Goal: Task Accomplishment & Management: Complete application form

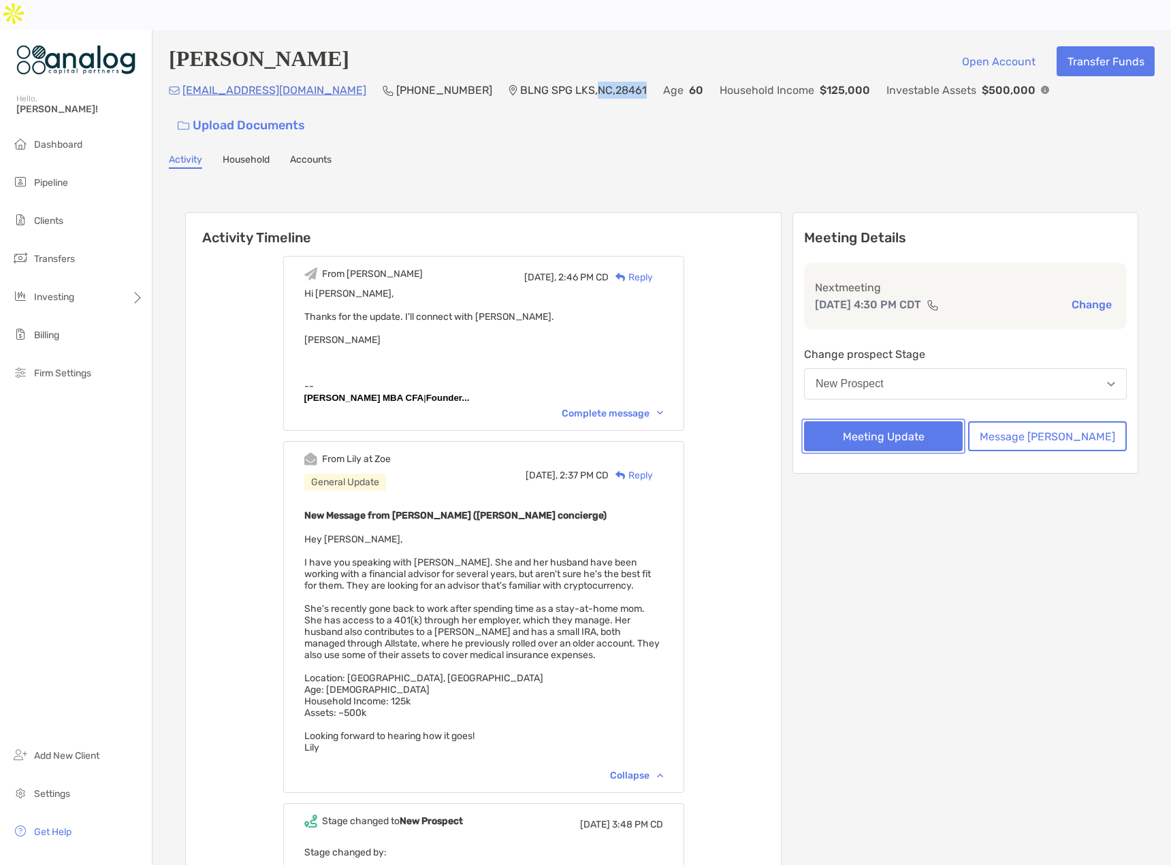
click at [955, 421] on button "Meeting Update" at bounding box center [883, 436] width 159 height 30
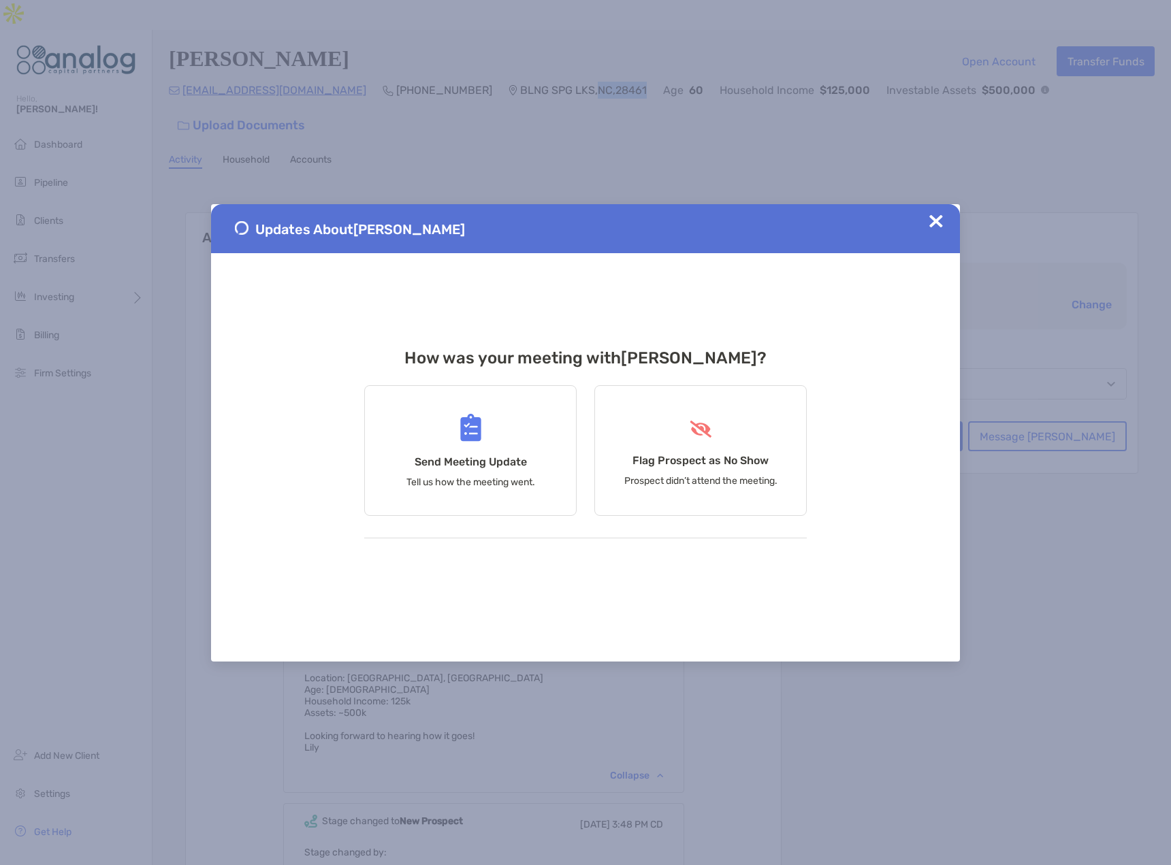
click at [938, 227] on img at bounding box center [936, 221] width 14 height 14
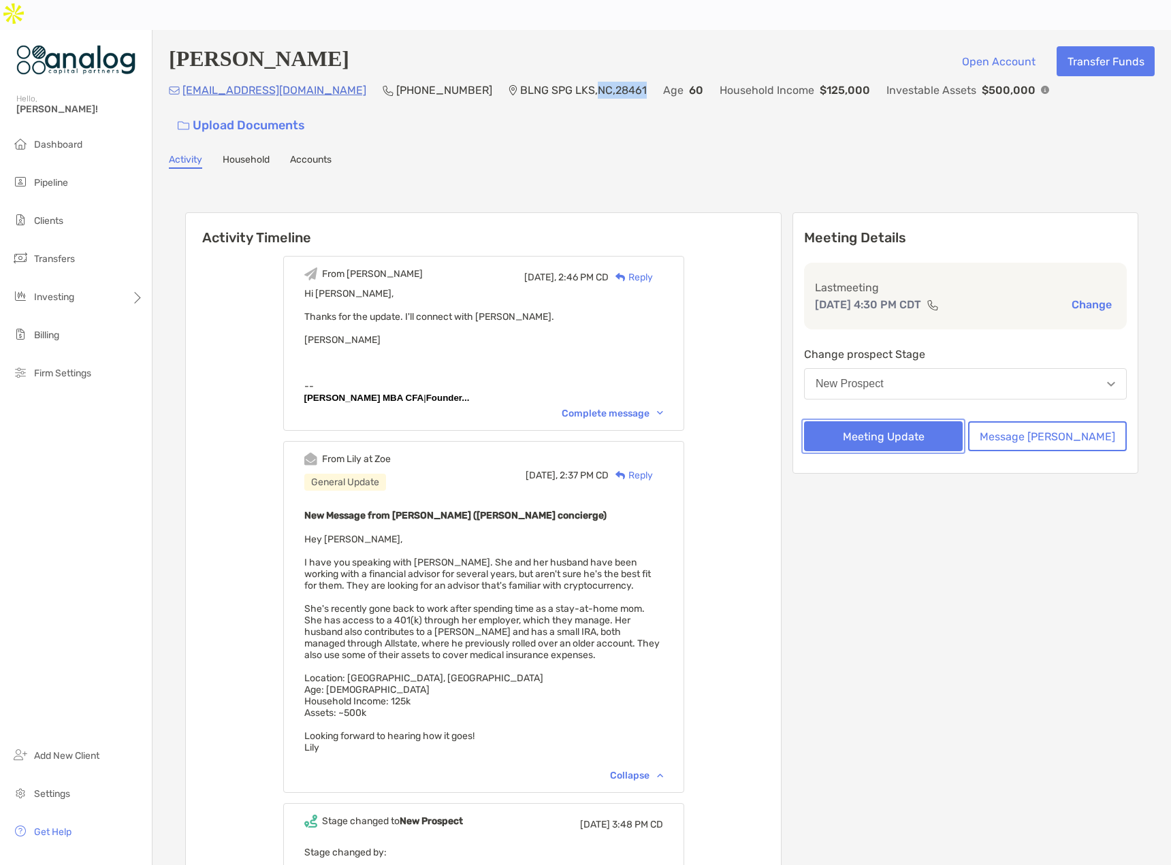
click at [899, 421] on button "Meeting Update" at bounding box center [883, 436] width 159 height 30
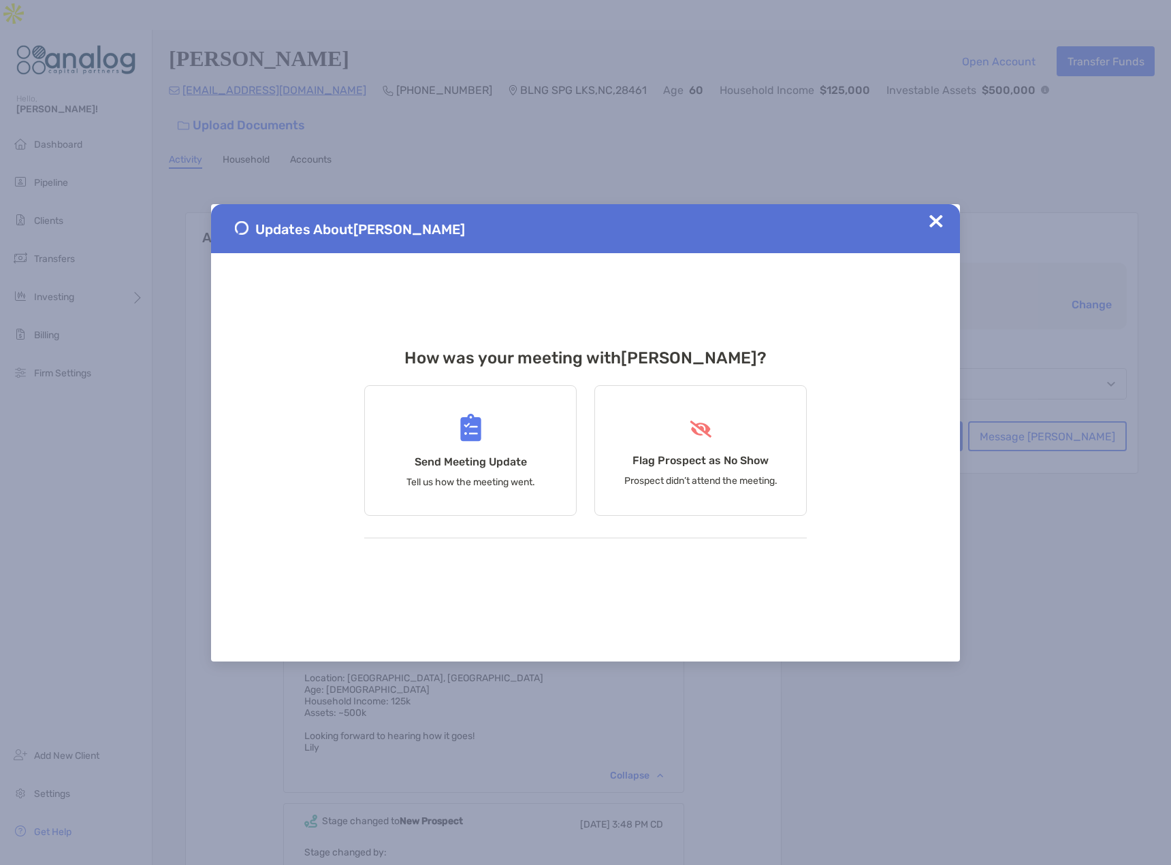
click at [927, 224] on div "Updates About [PERSON_NAME]" at bounding box center [585, 228] width 749 height 49
drag, startPoint x: 934, startPoint y: 223, endPoint x: 943, endPoint y: 243, distance: 21.6
click at [934, 223] on img at bounding box center [936, 221] width 14 height 14
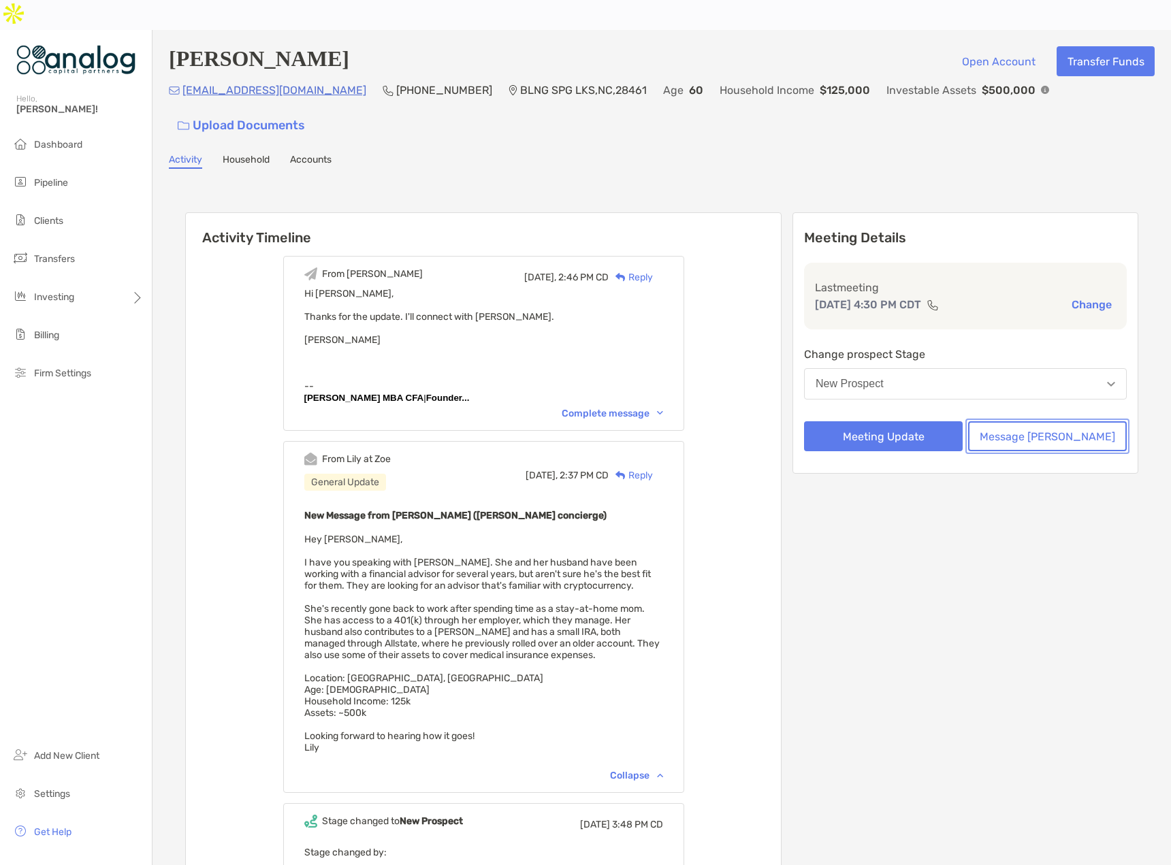
click at [1026, 421] on button "Message [PERSON_NAME]" at bounding box center [1047, 436] width 159 height 30
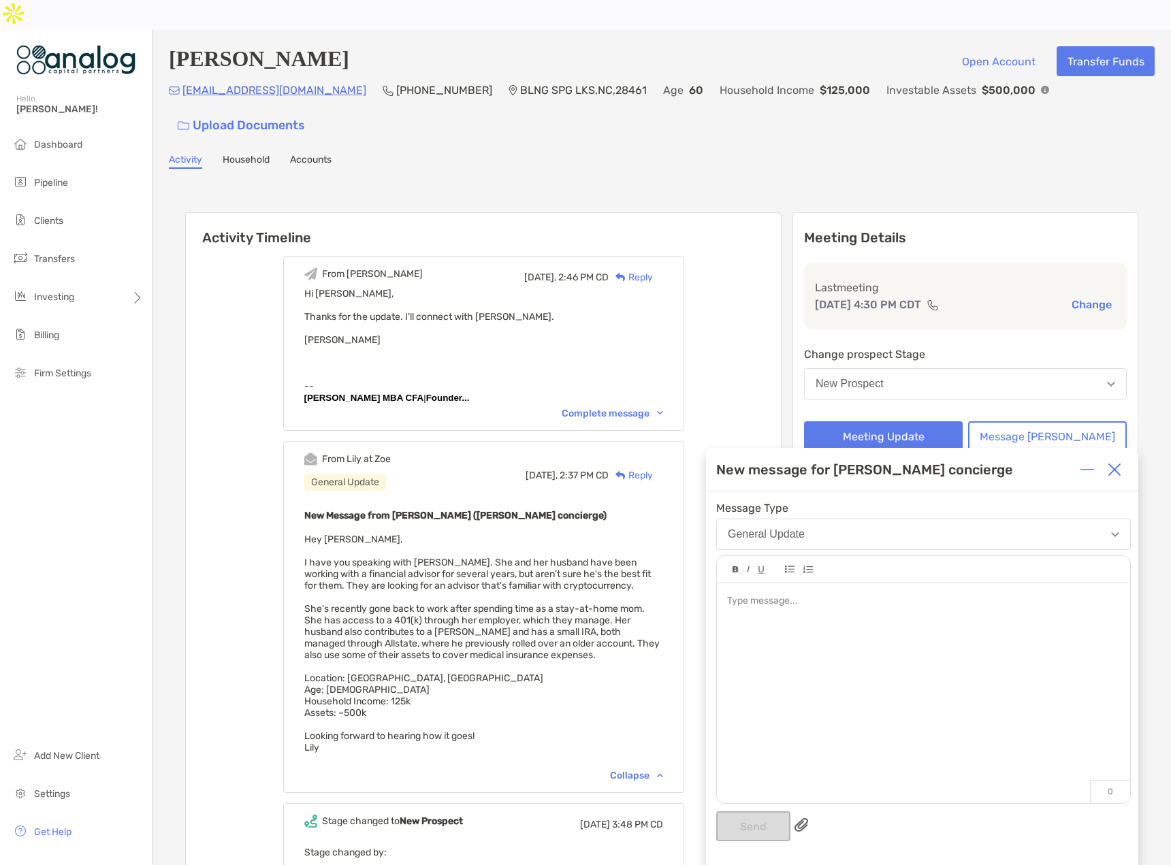
click at [769, 628] on div at bounding box center [923, 686] width 413 height 206
click at [729, 603] on span "**********" at bounding box center [753, 601] width 52 height 10
click at [887, 627] on div "**********" at bounding box center [923, 630] width 392 height 14
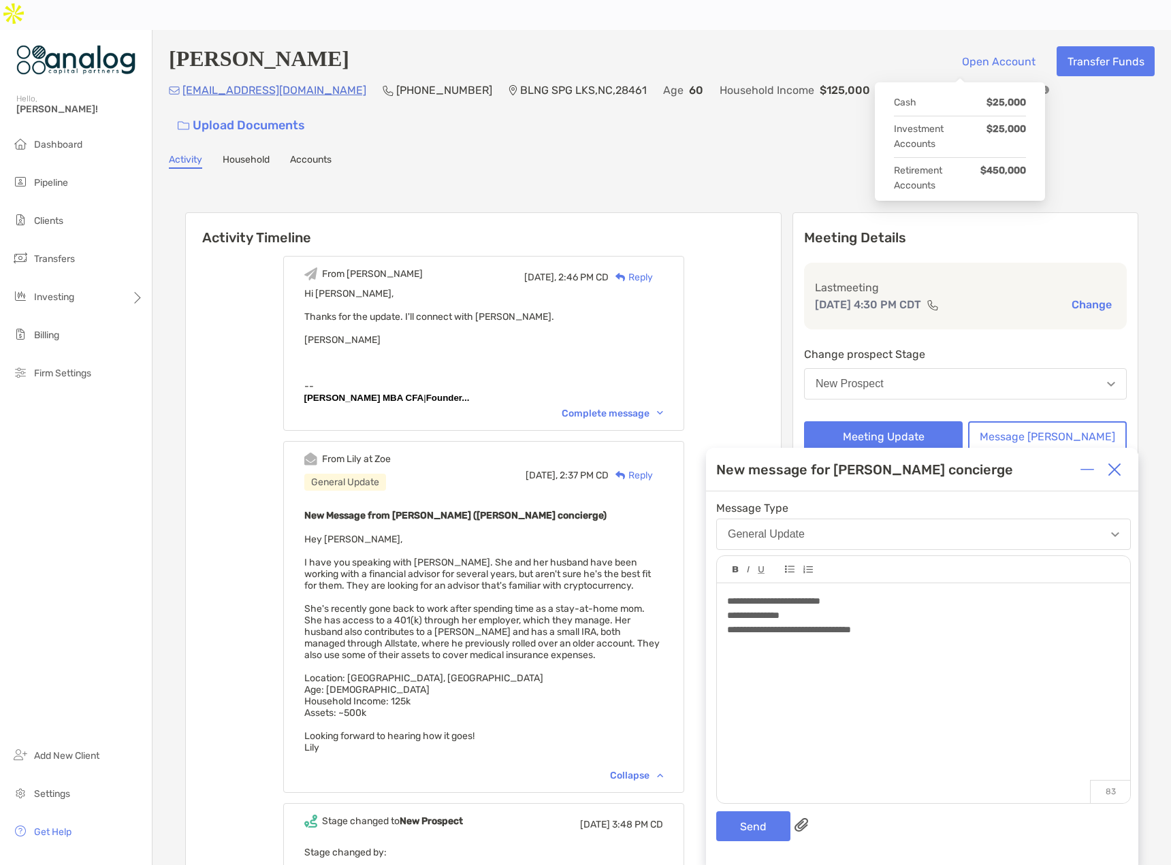
click at [1041, 86] on img at bounding box center [1045, 90] width 8 height 8
click at [769, 657] on div at bounding box center [923, 658] width 392 height 14
click at [769, 657] on div "****" at bounding box center [923, 658] width 392 height 14
click at [836, 611] on div "**********" at bounding box center [923, 615] width 392 height 14
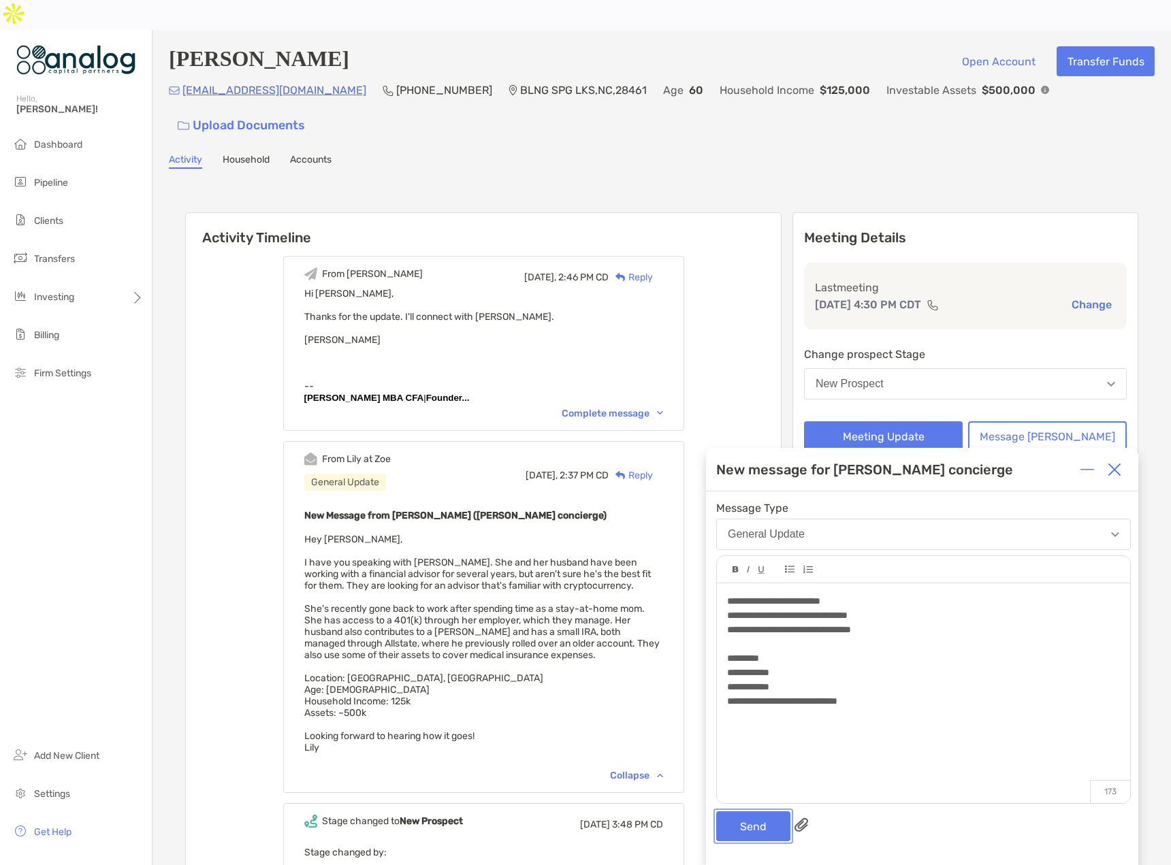
click at [766, 827] on button "Send" at bounding box center [753, 826] width 74 height 30
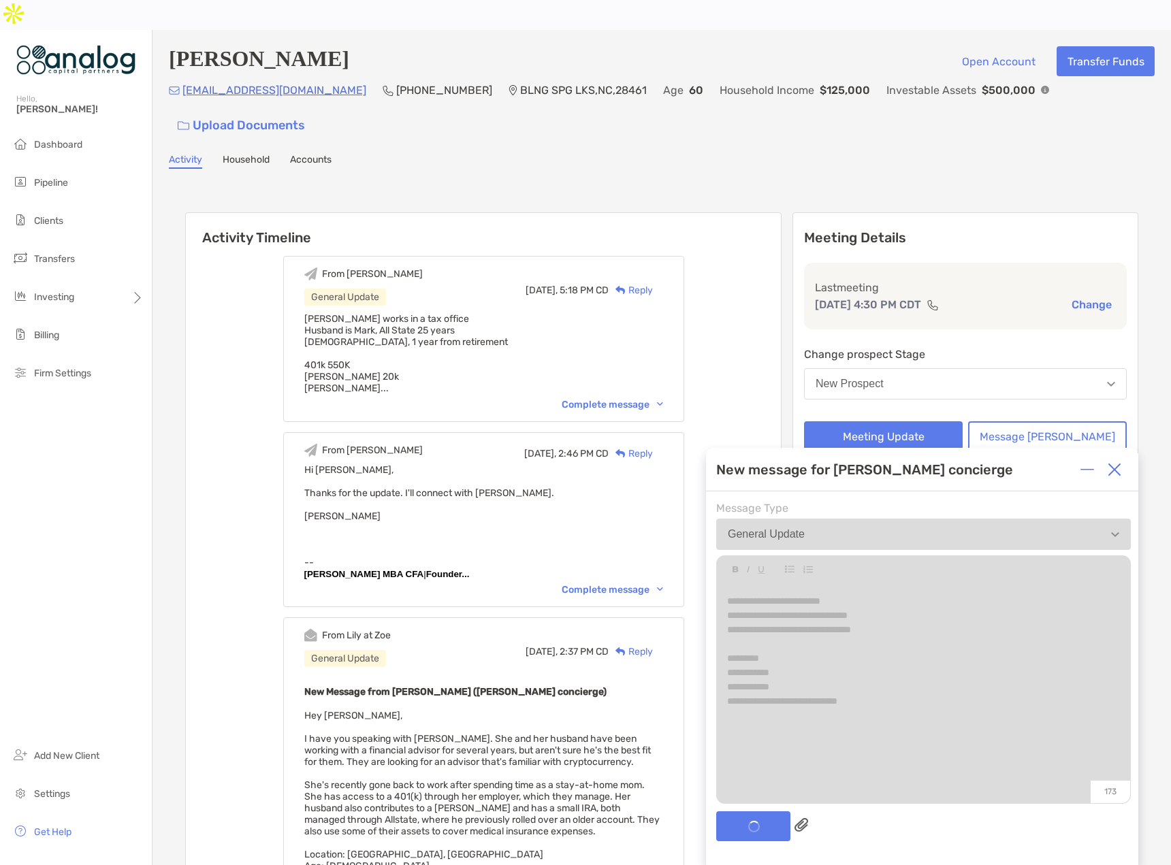
click at [1117, 466] on img at bounding box center [1114, 470] width 14 height 14
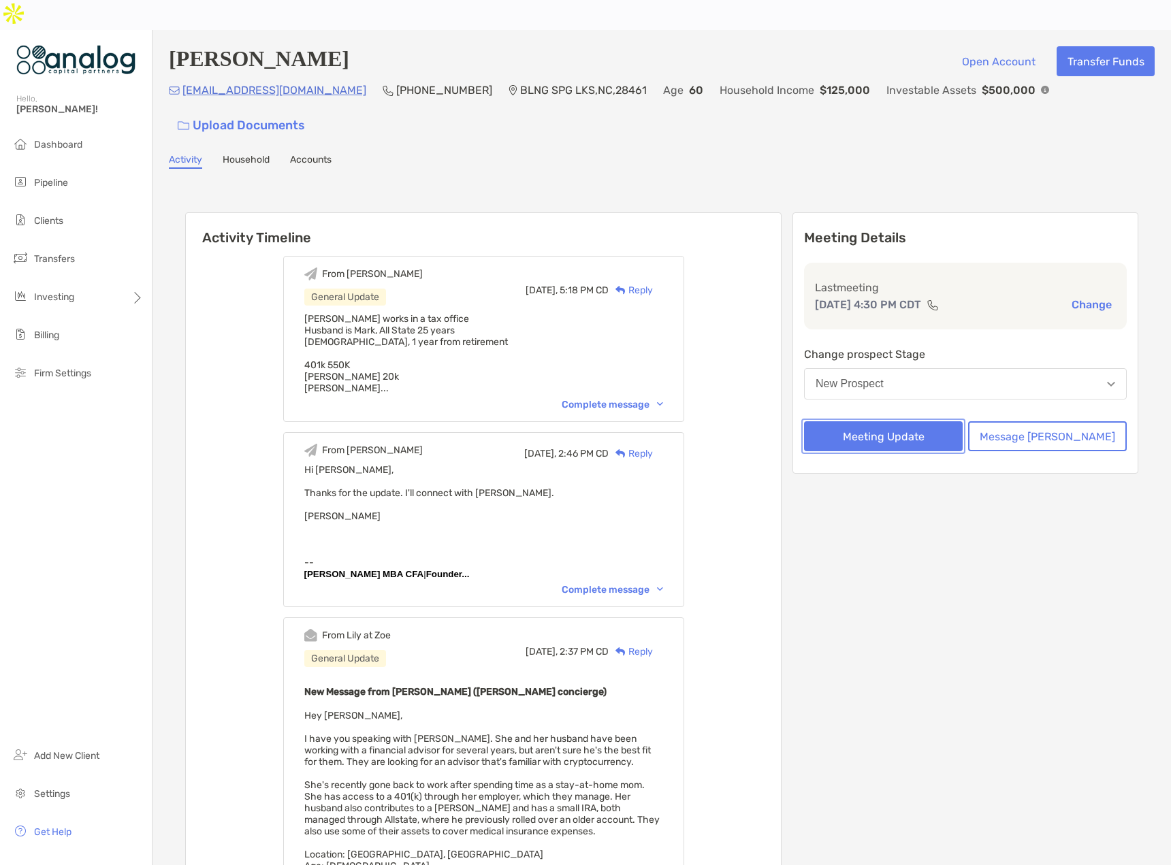
click at [919, 421] on button "Meeting Update" at bounding box center [883, 436] width 159 height 30
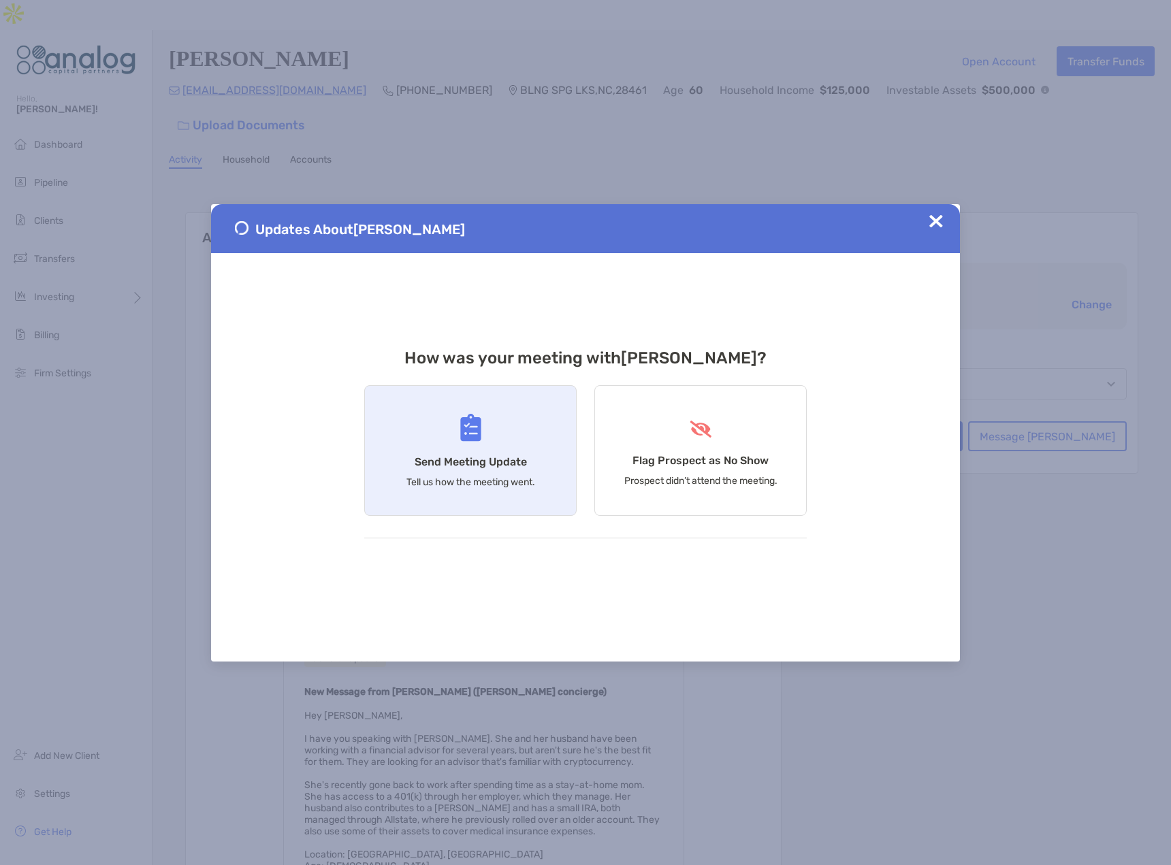
click at [453, 452] on div "Send Meeting Update Tell us how the meeting went." at bounding box center [470, 450] width 212 height 131
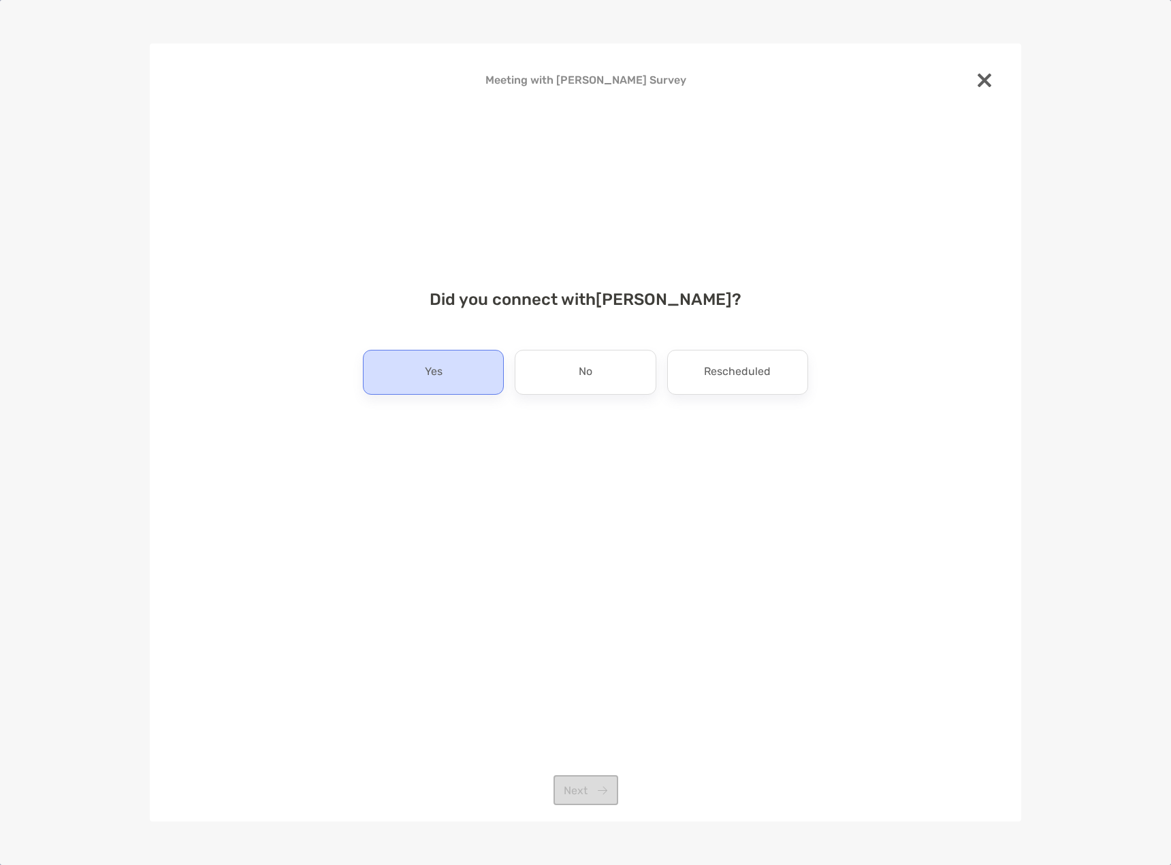
click at [434, 387] on div "Yes" at bounding box center [433, 372] width 141 height 45
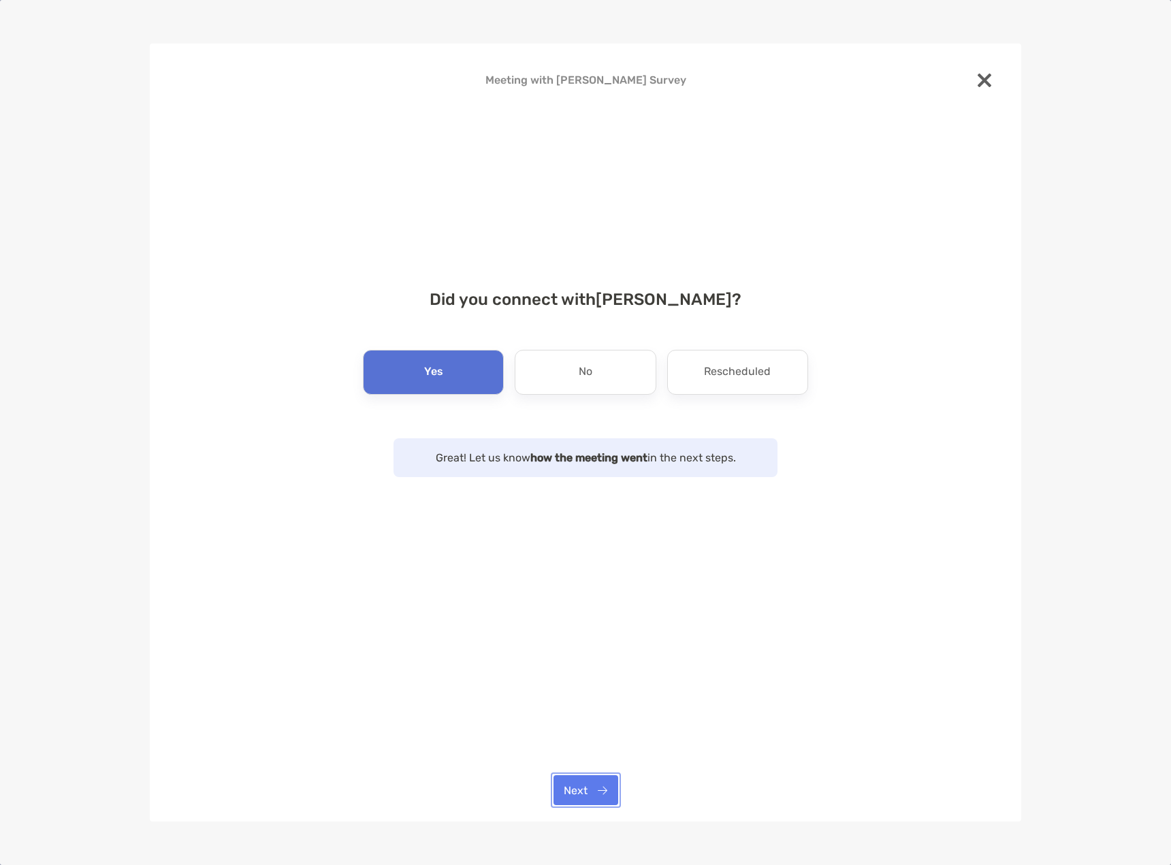
click at [594, 785] on button "Next" at bounding box center [585, 790] width 65 height 30
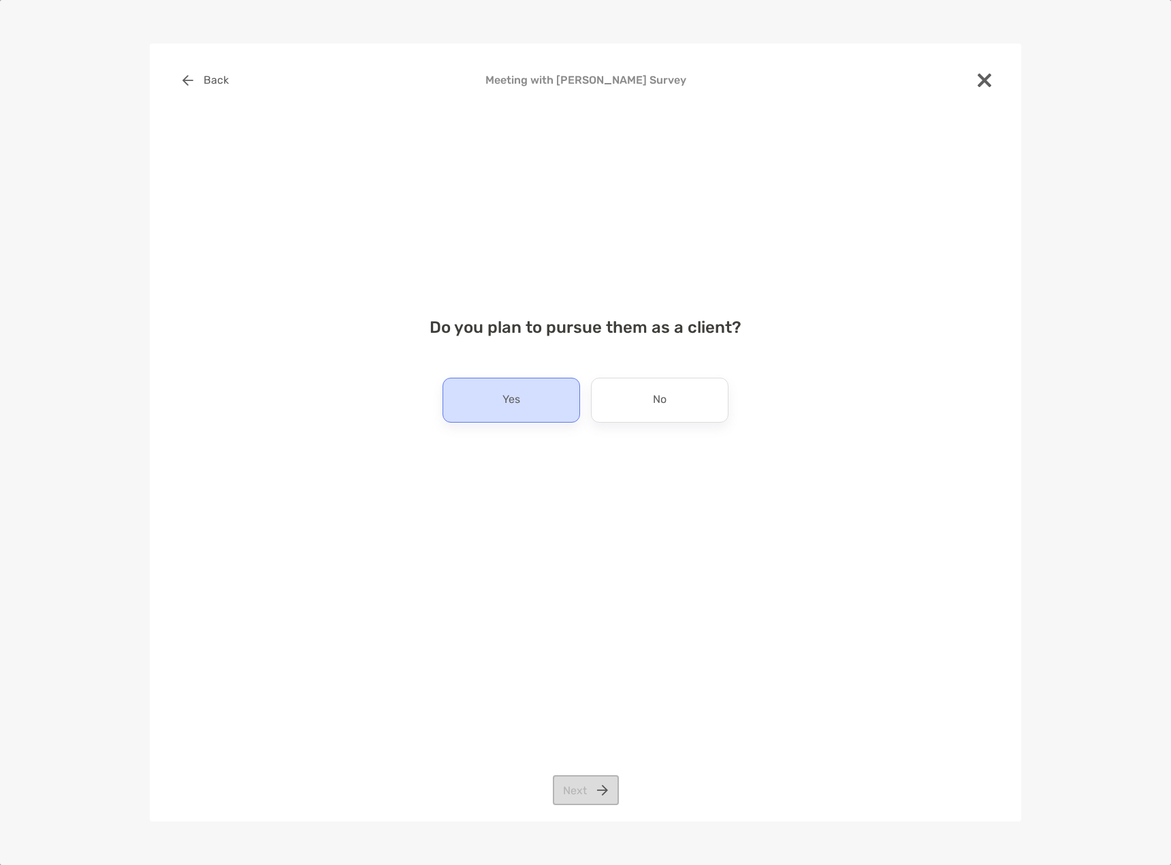
click at [556, 410] on div "Yes" at bounding box center [510, 400] width 137 height 45
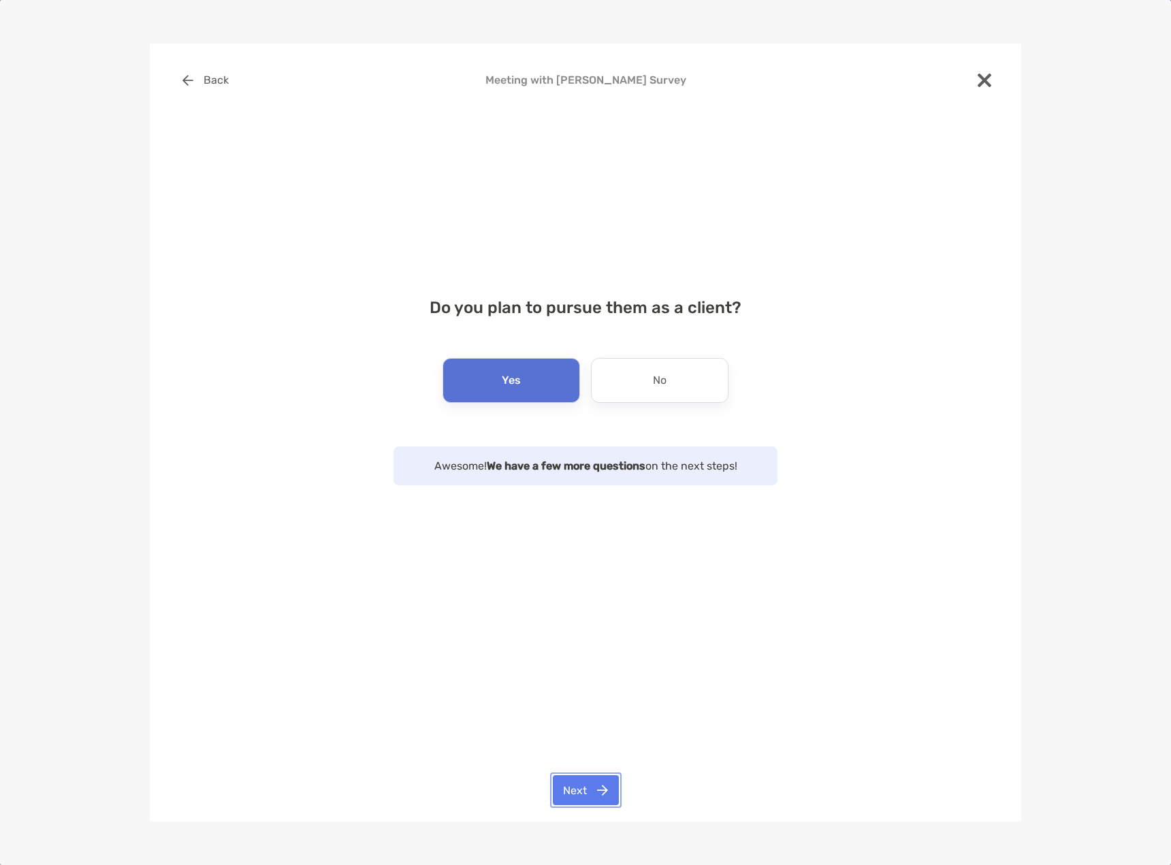
click at [578, 788] on button "Next" at bounding box center [586, 790] width 66 height 30
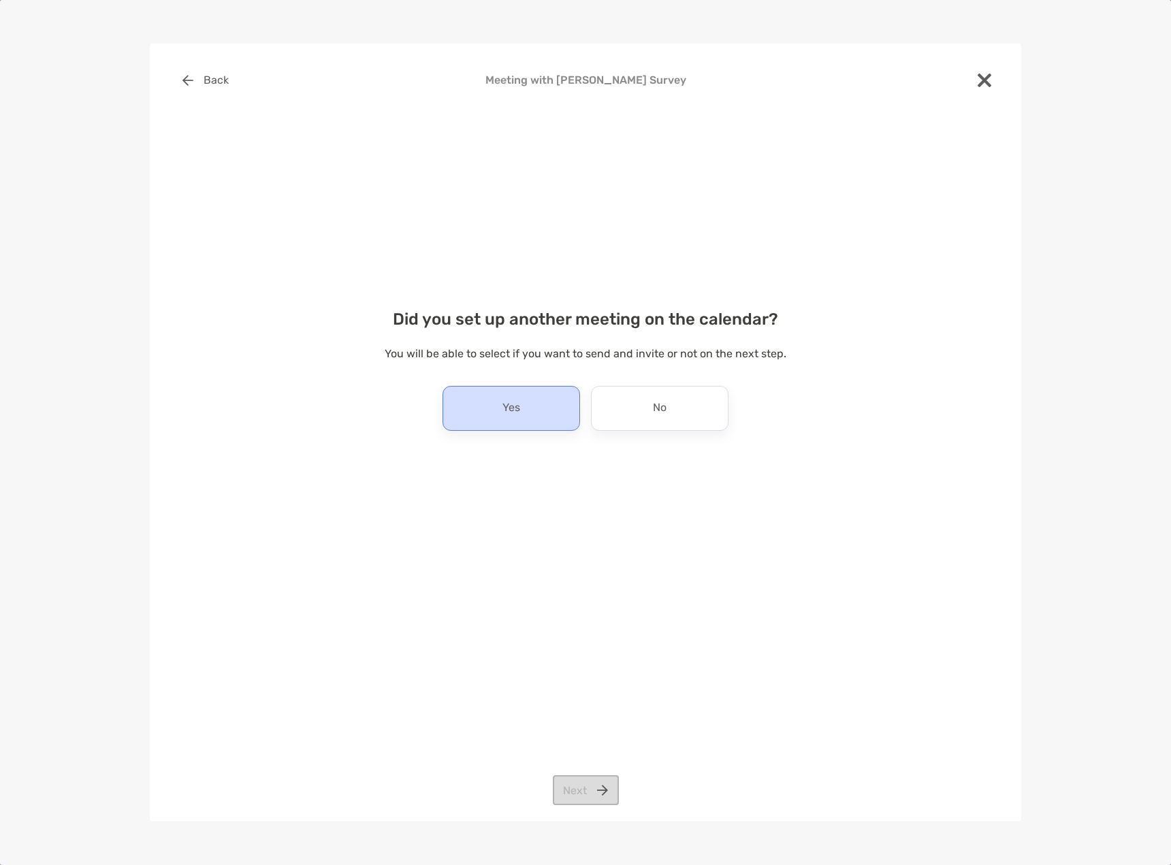
click at [544, 408] on div "Yes" at bounding box center [510, 408] width 137 height 45
click at [581, 795] on button "Next" at bounding box center [586, 790] width 66 height 30
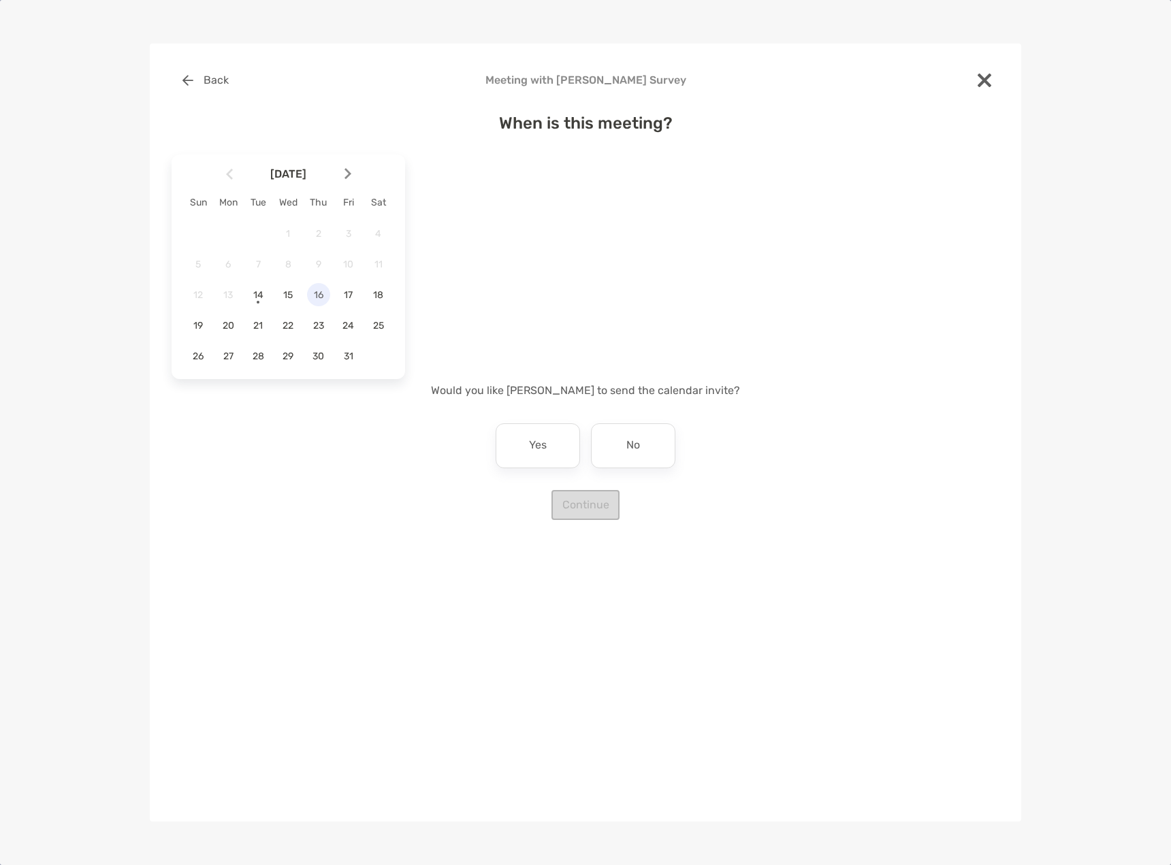
click at [325, 295] on span "16" at bounding box center [318, 295] width 23 height 12
click at [556, 308] on div "5:30 pm" at bounding box center [570, 310] width 91 height 31
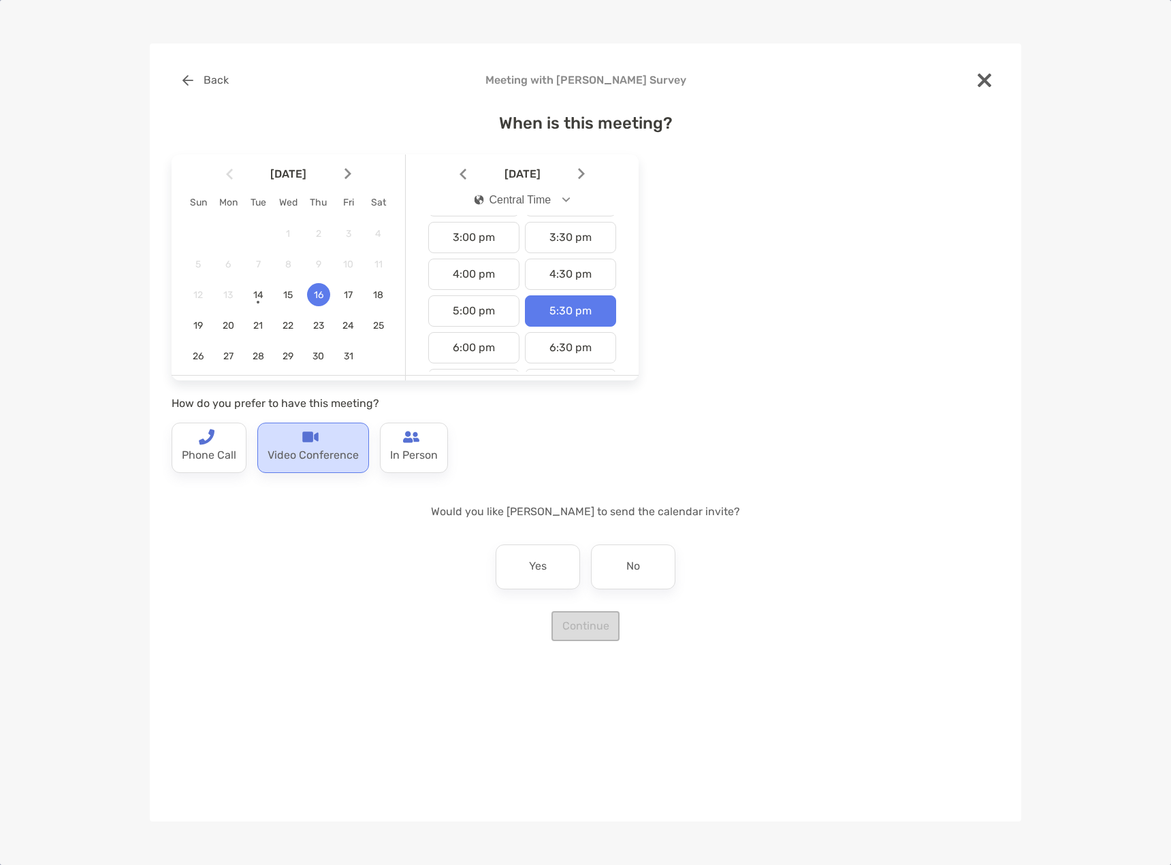
click at [327, 448] on p "Video Conference" at bounding box center [312, 456] width 91 height 22
click at [527, 553] on div "Yes" at bounding box center [537, 566] width 84 height 45
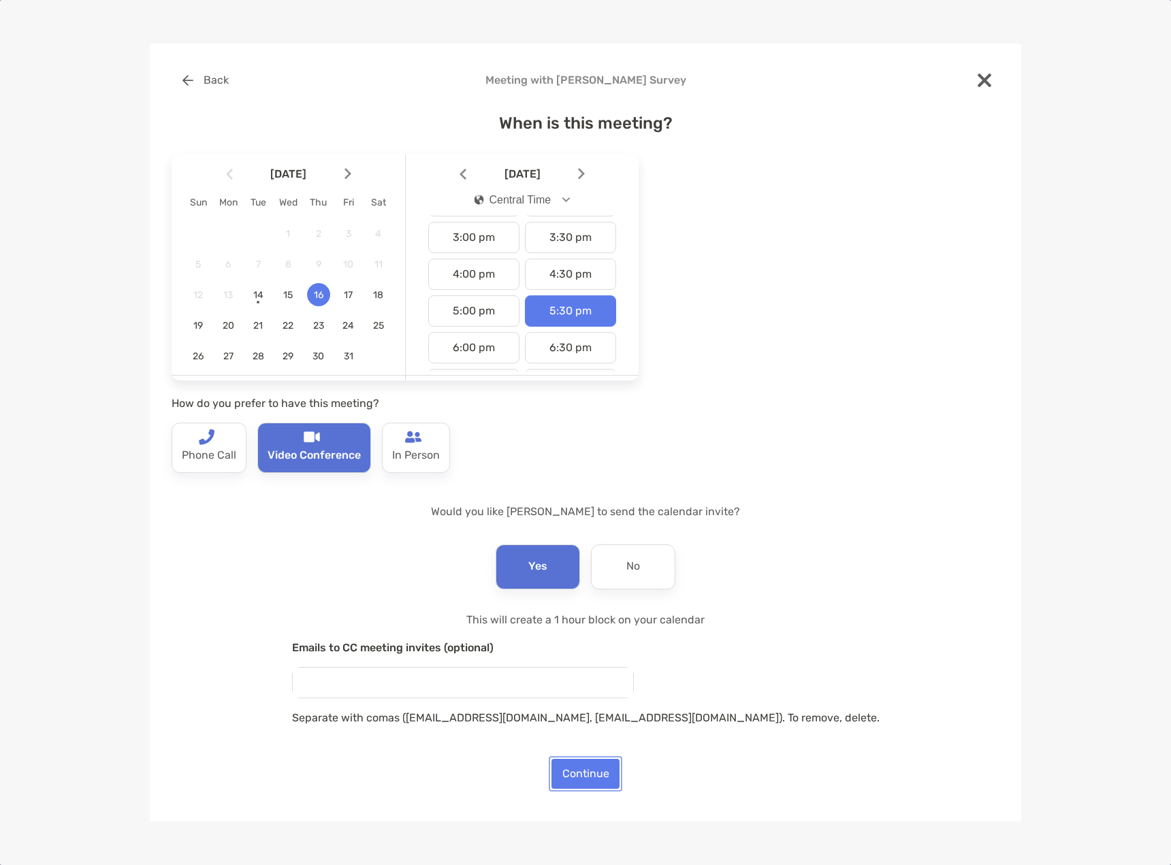
click at [595, 775] on button "Continue" at bounding box center [585, 774] width 68 height 30
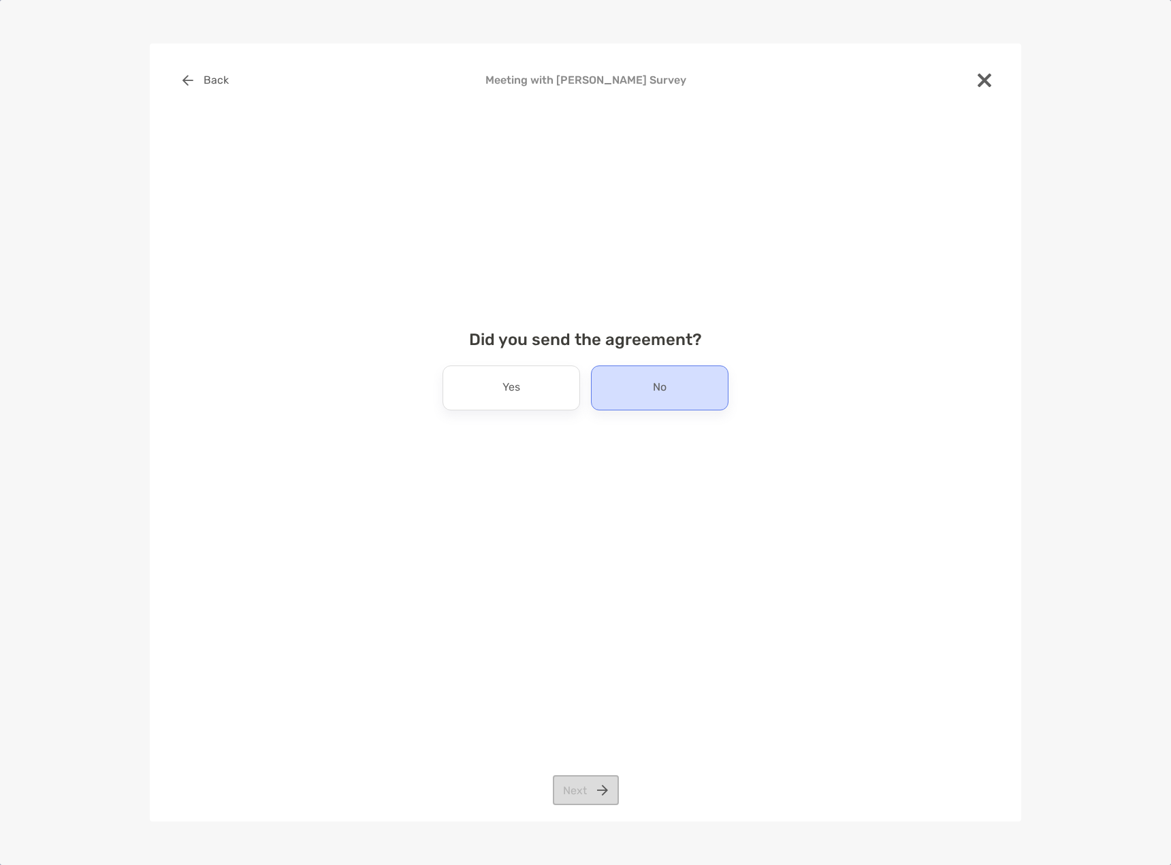
click at [639, 406] on div "No" at bounding box center [659, 387] width 137 height 45
click at [583, 787] on button "Next" at bounding box center [586, 790] width 66 height 30
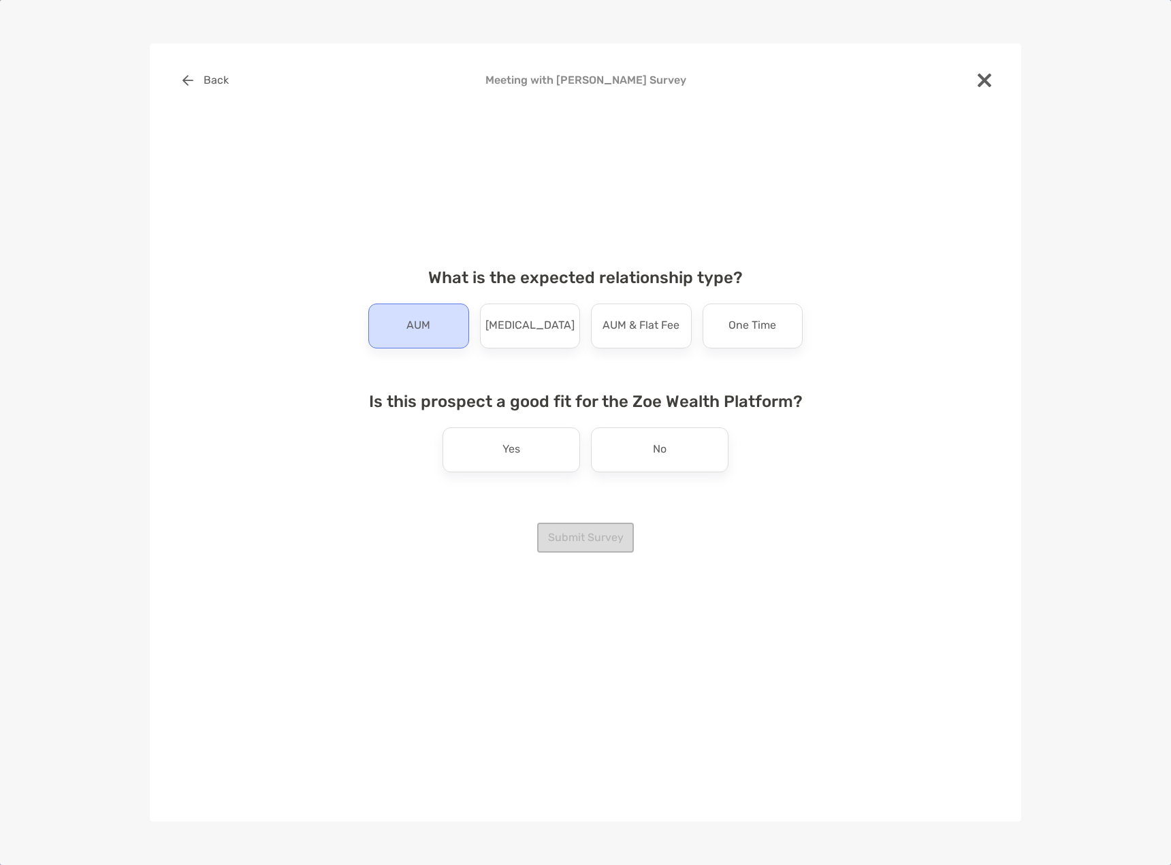
click at [423, 331] on p "AUM" at bounding box center [418, 326] width 24 height 22
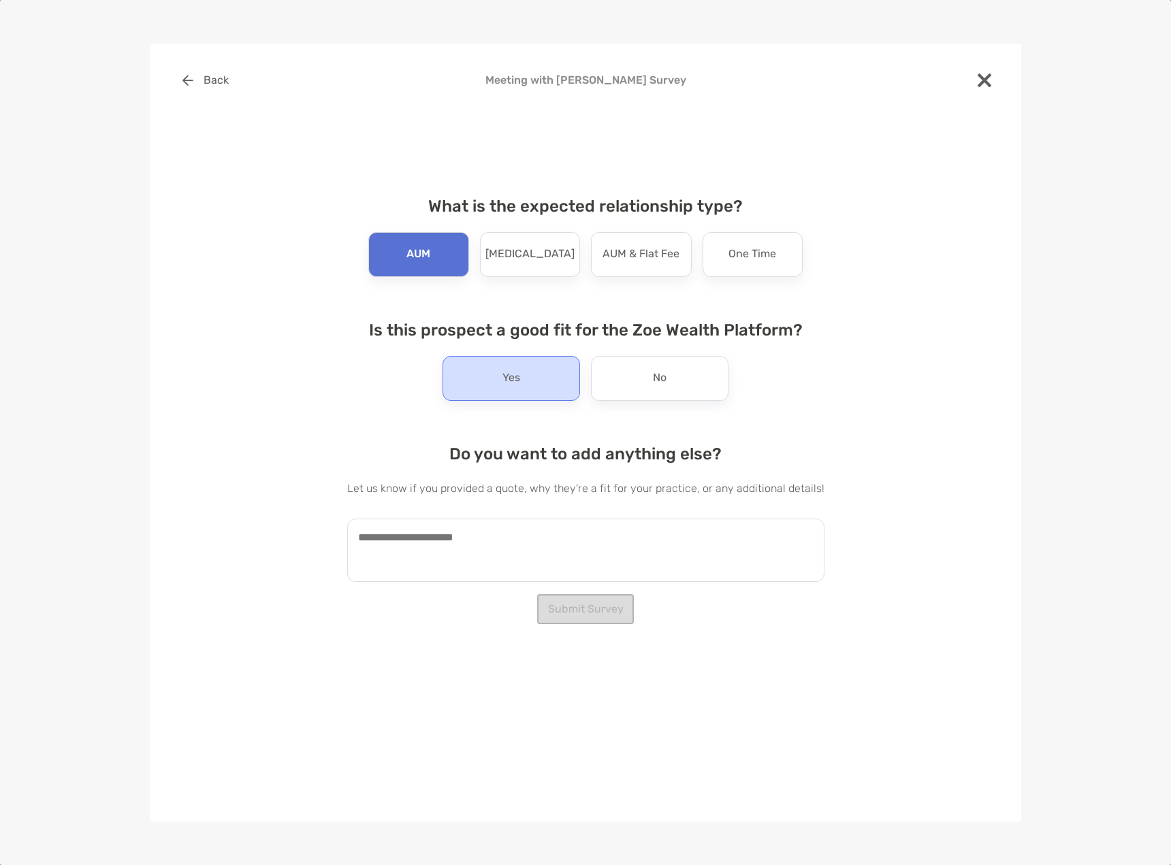
click at [493, 389] on div "Yes" at bounding box center [510, 378] width 137 height 45
click at [588, 610] on button "Submit Survey" at bounding box center [585, 609] width 97 height 30
